Goal: Task Accomplishment & Management: Manage account settings

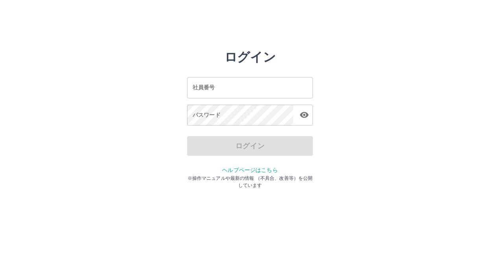
click at [207, 90] on input "社員番号" at bounding box center [250, 87] width 126 height 21
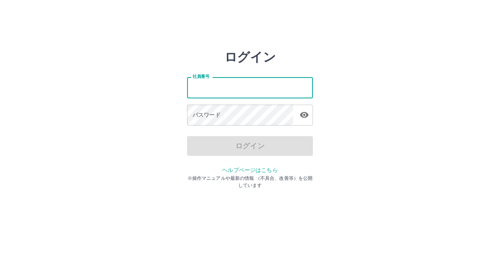
type input "*******"
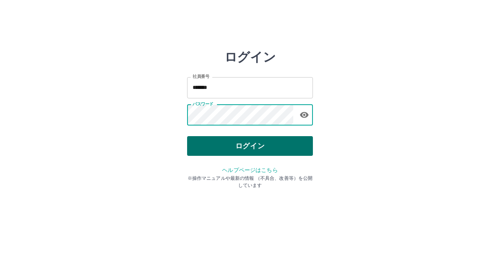
click at [249, 148] on button "ログイン" at bounding box center [250, 146] width 126 height 20
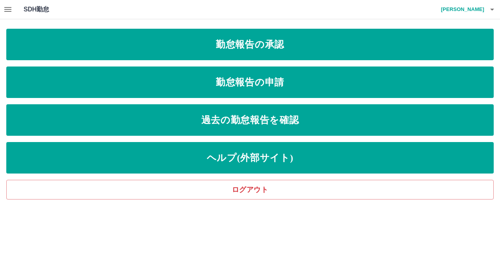
click at [10, 10] on icon "button" at bounding box center [7, 9] width 9 height 9
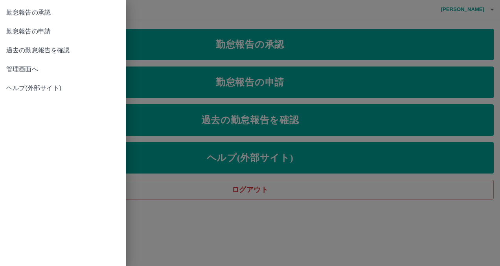
click at [13, 72] on span "管理画面へ" at bounding box center [62, 68] width 113 height 9
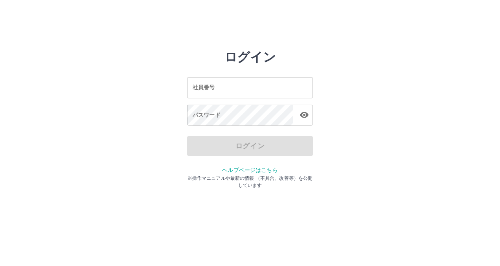
click at [216, 87] on input "社員番号" at bounding box center [250, 87] width 126 height 21
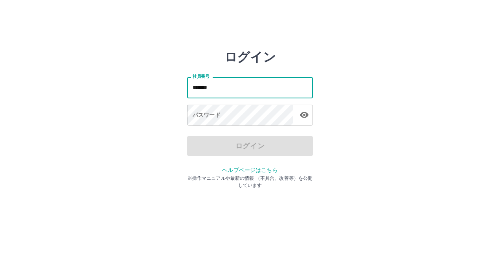
type input "*******"
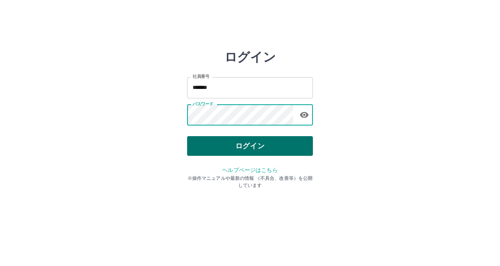
click at [237, 143] on button "ログイン" at bounding box center [250, 146] width 126 height 20
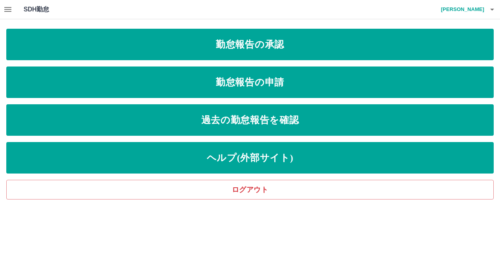
click at [5, 8] on icon "button" at bounding box center [7, 9] width 9 height 9
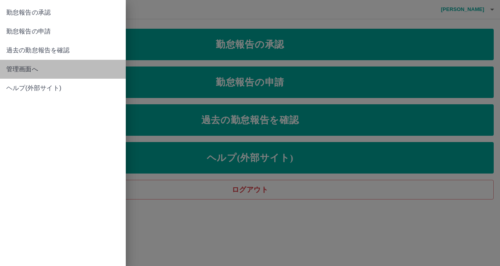
click at [20, 73] on span "管理画面へ" at bounding box center [62, 68] width 113 height 9
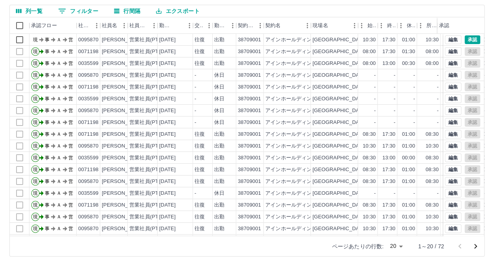
scroll to position [40, 0]
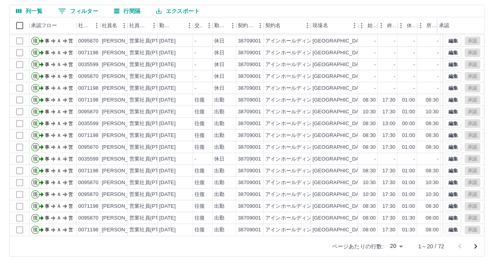
click at [478, 247] on icon "次のページへ" at bounding box center [475, 245] width 9 height 9
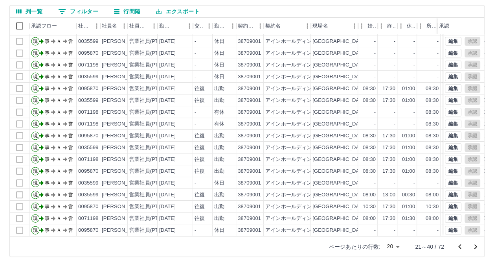
scroll to position [66, 0]
click at [475, 246] on icon "次のページへ" at bounding box center [475, 245] width 9 height 9
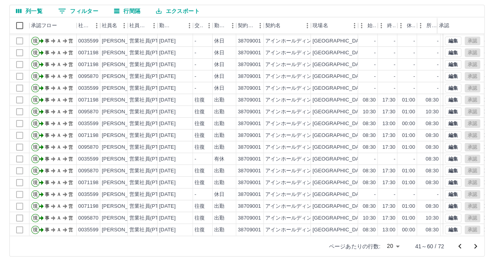
click at [480, 248] on icon "次のページへ" at bounding box center [475, 245] width 9 height 9
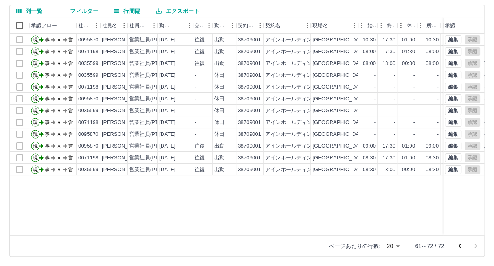
click at [464, 248] on icon "前のページへ" at bounding box center [459, 245] width 9 height 9
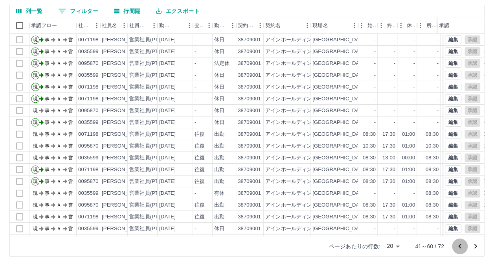
click at [464, 248] on icon "前のページへ" at bounding box center [459, 245] width 9 height 9
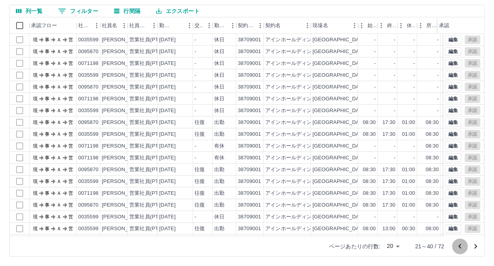
click at [464, 248] on icon "前のページへ" at bounding box center [459, 245] width 9 height 9
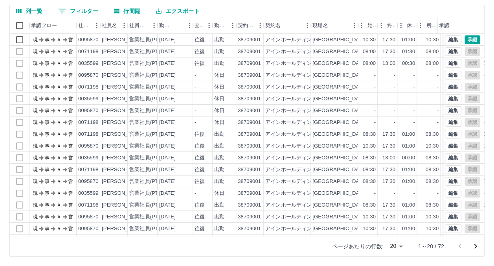
click at [464, 248] on div at bounding box center [467, 246] width 31 height 16
